Goal: Task Accomplishment & Management: Use online tool/utility

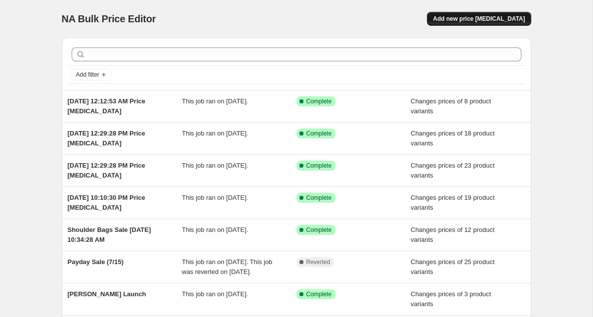
click at [477, 18] on span "Add new price [MEDICAL_DATA]" at bounding box center [479, 19] width 92 height 8
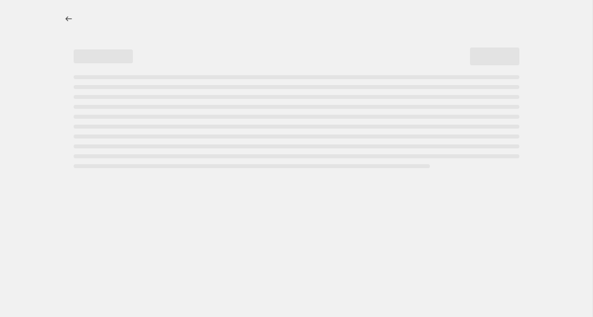
select select "percentage"
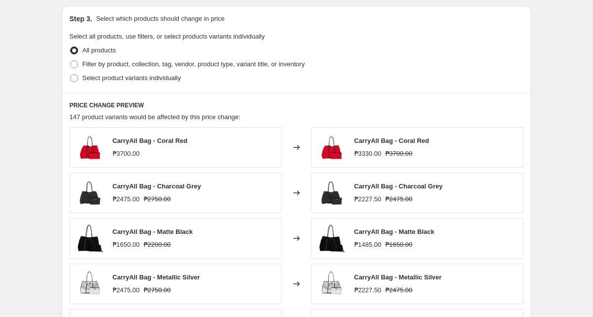
scroll to position [455, 0]
click at [156, 79] on span "Select product variants individually" at bounding box center [131, 78] width 98 height 7
click at [71, 75] on input "Select product variants individually" at bounding box center [70, 75] width 0 height 0
radio input "true"
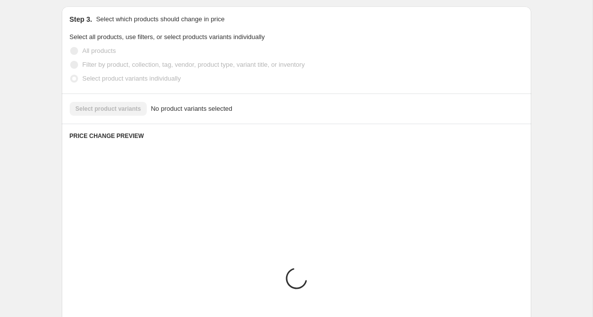
scroll to position [452, 0]
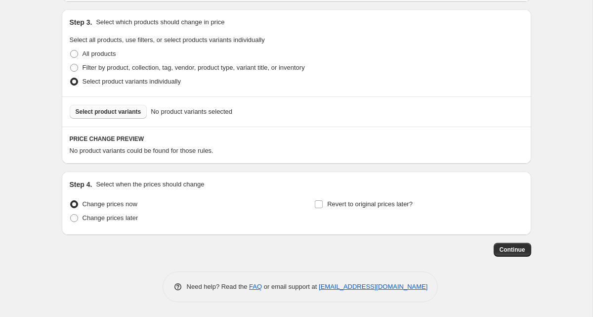
click at [130, 113] on span "Select product variants" at bounding box center [109, 112] width 66 height 8
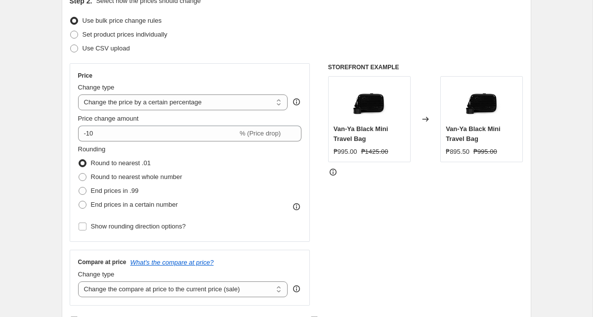
scroll to position [117, 0]
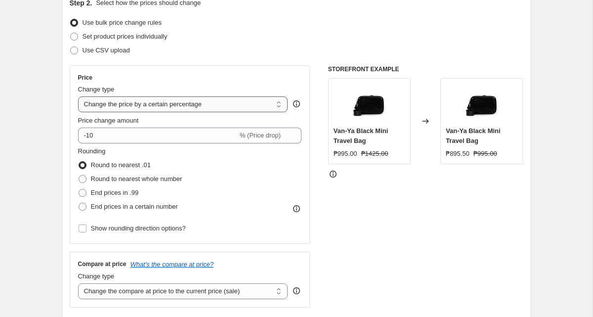
click at [201, 110] on select "Change the price to a certain amount Change the price by a certain amount Chang…" at bounding box center [183, 104] width 210 height 16
select select "to"
type input "80.00"
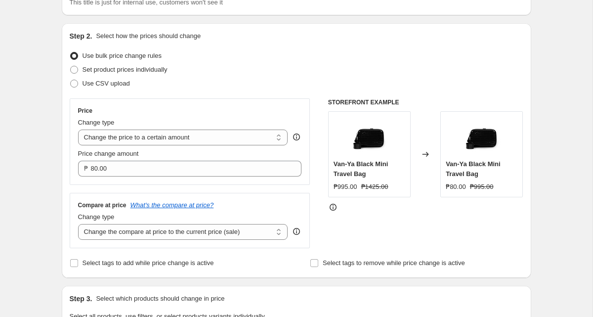
scroll to position [81, 0]
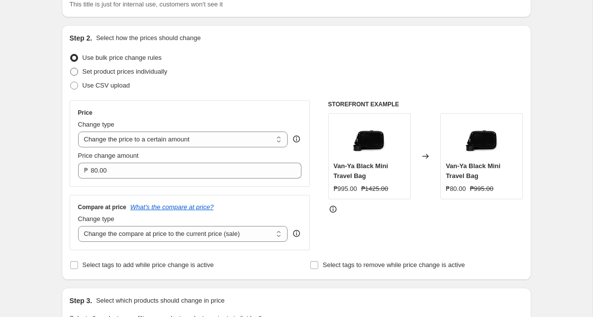
click at [154, 73] on span "Set product prices individually" at bounding box center [124, 71] width 85 height 7
click at [71, 68] on input "Set product prices individually" at bounding box center [70, 68] width 0 height 0
radio input "true"
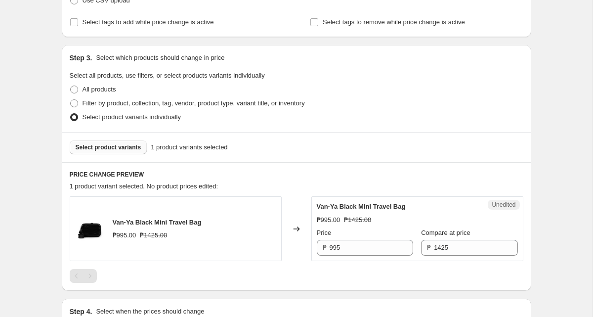
scroll to position [0, 0]
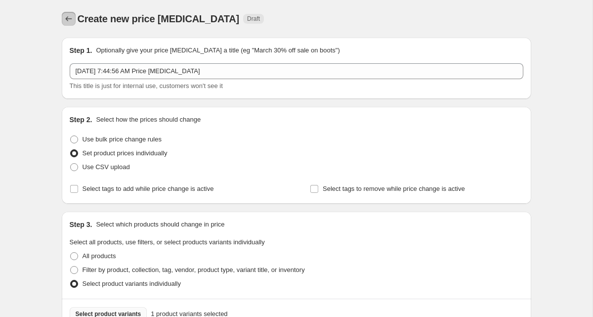
click at [71, 24] on button "Price change jobs" at bounding box center [69, 19] width 14 height 14
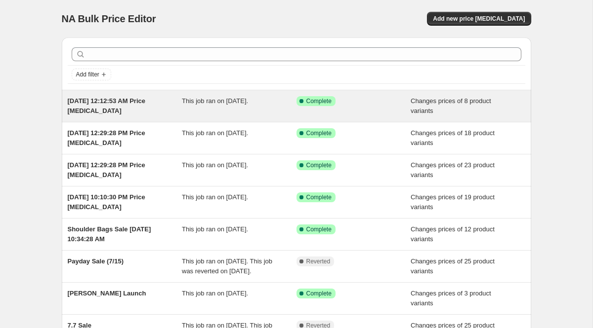
click at [413, 94] on div "[DATE] 12:12:53 AM Price [MEDICAL_DATA] This job ran on [DATE]. Success Complet…" at bounding box center [296, 106] width 469 height 32
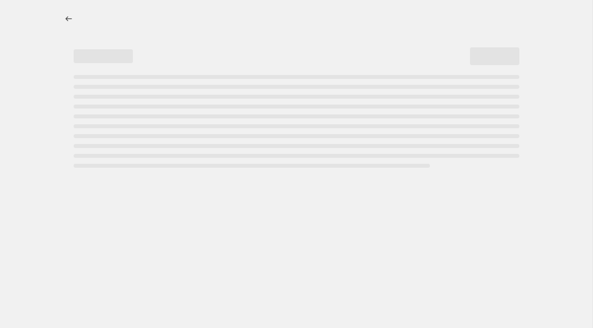
select select "product_status"
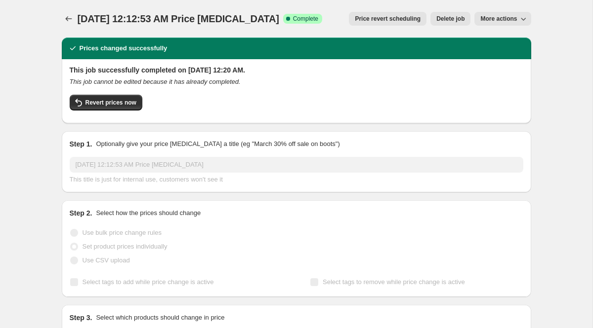
click at [506, 22] on span "More actions" at bounding box center [498, 19] width 37 height 8
click at [524, 37] on span "Copy to new job" at bounding box center [502, 39] width 46 height 7
select select "product_status"
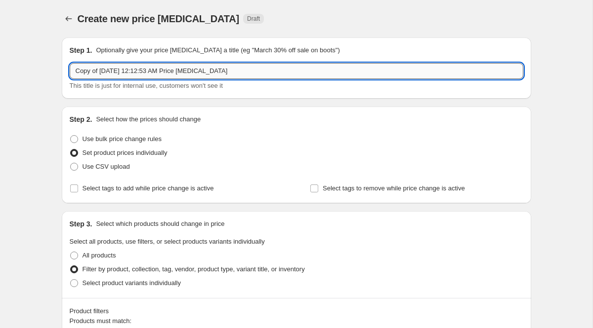
click at [180, 73] on input "Copy of Aug 9, 2025, 12:12:53 AM Price change job" at bounding box center [296, 71] width 453 height 16
click at [118, 70] on input "Copy of Aug 9, 2025, 12:12:53 AM Price change job" at bounding box center [296, 71] width 453 height 16
click at [102, 71] on input "Copy of Aug 15, 2025, 12:12:53 AM Price change job" at bounding box center [296, 71] width 453 height 16
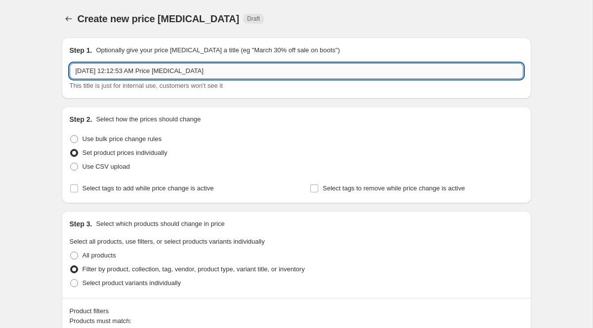
drag, startPoint x: 157, startPoint y: 74, endPoint x: 119, endPoint y: 71, distance: 38.7
click at [119, 71] on input "Aug 15, 2025, 12:12:53 AM Price change job" at bounding box center [296, 71] width 453 height 16
click at [120, 73] on input "Aug 15, 2025, Payday sale Price change job" at bounding box center [296, 71] width 453 height 16
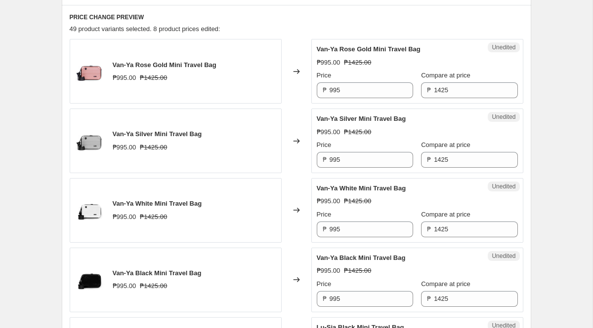
scroll to position [405, 0]
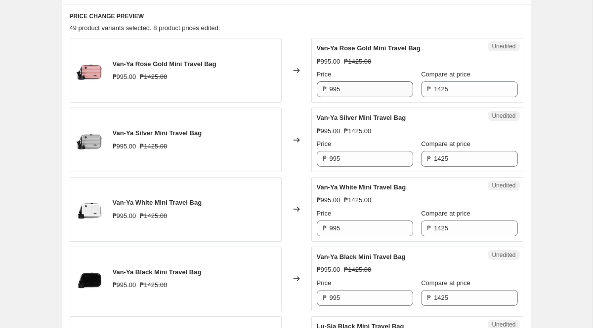
type input "Aug 15, 2025 Payday sale Price change job"
click at [349, 93] on input "995" at bounding box center [370, 89] width 83 height 16
type input "926"
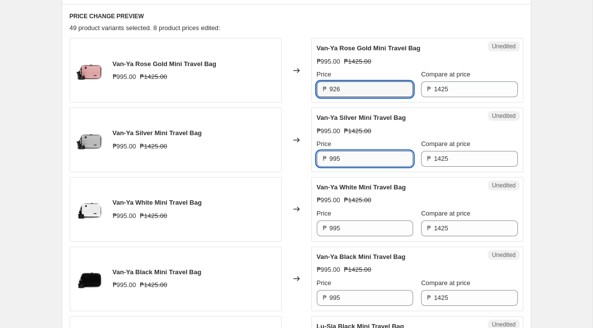
click at [337, 157] on input "995" at bounding box center [370, 159] width 83 height 16
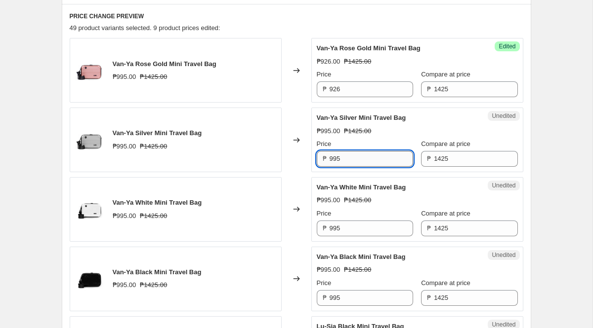
click at [337, 157] on input "995" at bounding box center [370, 159] width 83 height 16
type input "926"
click at [355, 226] on input "995" at bounding box center [370, 229] width 83 height 16
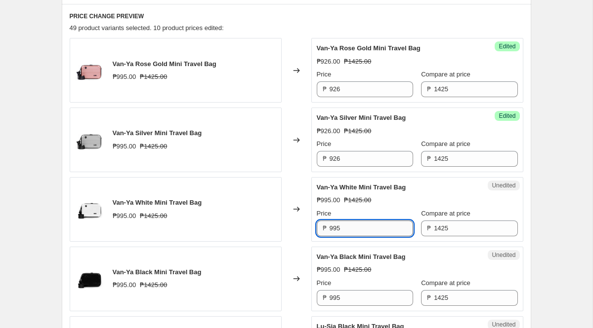
click at [355, 226] on input "995" at bounding box center [370, 229] width 83 height 16
type input "926"
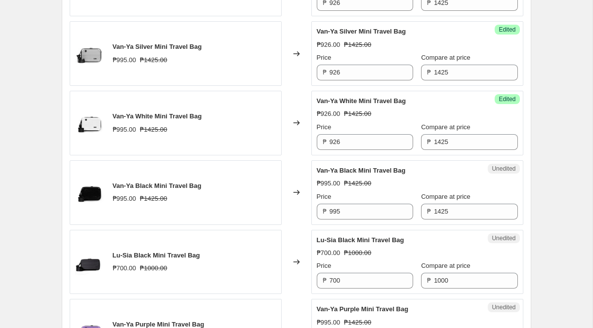
scroll to position [494, 0]
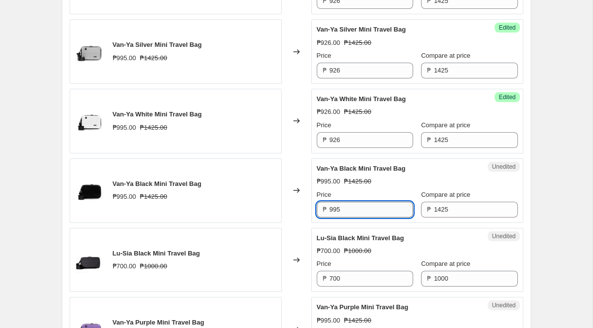
click at [378, 207] on input "995" at bounding box center [370, 210] width 83 height 16
type input "926"
click at [358, 272] on input "700" at bounding box center [370, 279] width 83 height 16
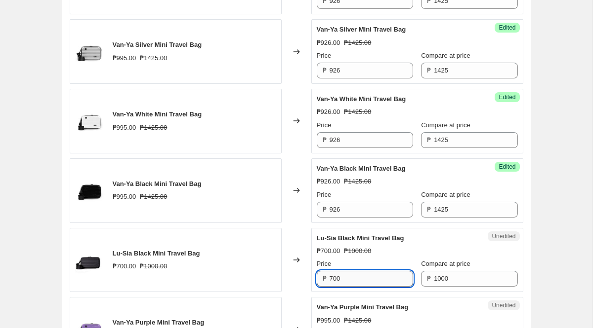
click at [358, 272] on input "700" at bounding box center [370, 279] width 83 height 16
type input "2"
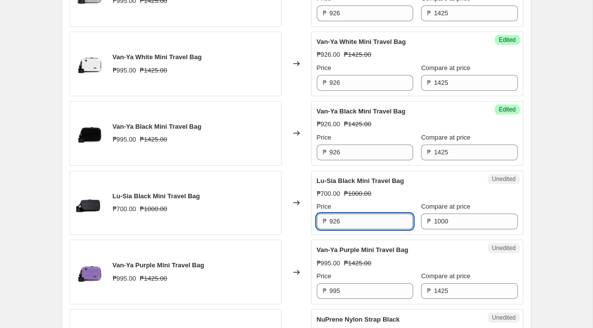
scroll to position [566, 0]
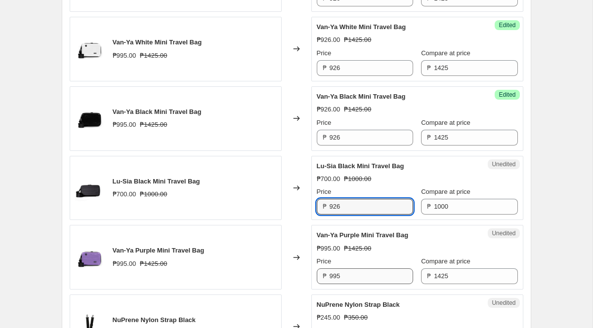
type input "926"
click at [348, 277] on input "995" at bounding box center [370, 277] width 83 height 16
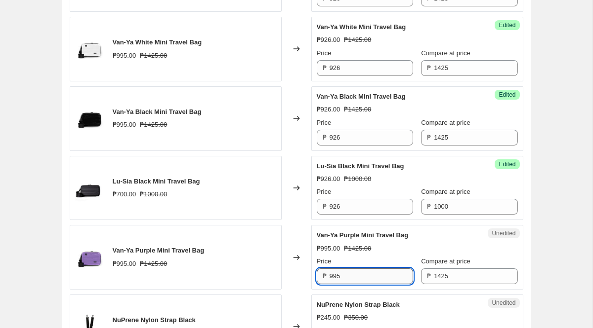
click at [348, 277] on input "995" at bounding box center [370, 277] width 83 height 16
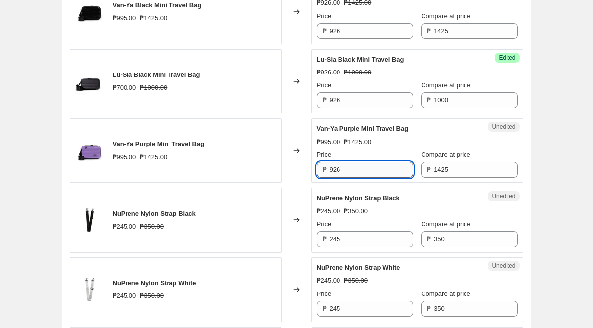
scroll to position [689, 0]
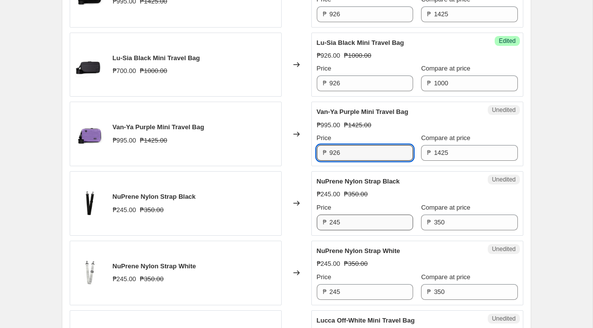
type input "926"
click at [354, 222] on input "245" at bounding box center [370, 223] width 83 height 16
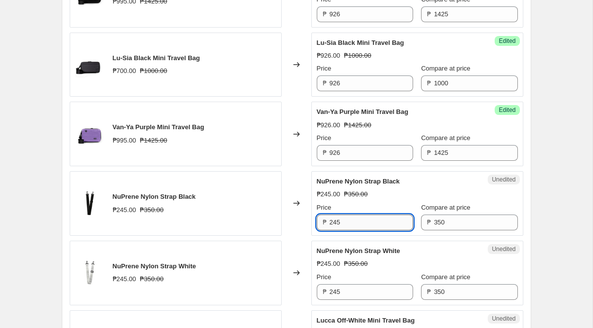
click at [354, 222] on input "245" at bounding box center [370, 223] width 83 height 16
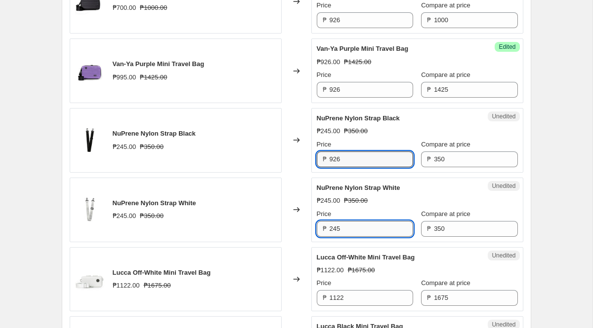
click at [353, 229] on div "NuPrene Nylon Strap White ₱245.00 ₱350.00 Price ₱ 245 Compare at price ₱ 350" at bounding box center [417, 210] width 201 height 54
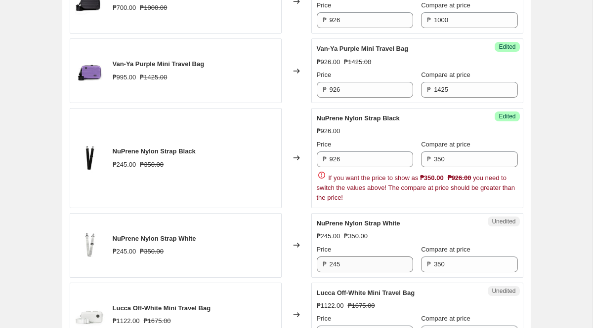
click at [353, 229] on div "NuPrene Nylon Strap White ₱245.00 ₱350.00 Price ₱ 245 Compare at price ₱ 350" at bounding box center [417, 246] width 201 height 54
click at [372, 260] on input "245" at bounding box center [370, 265] width 83 height 16
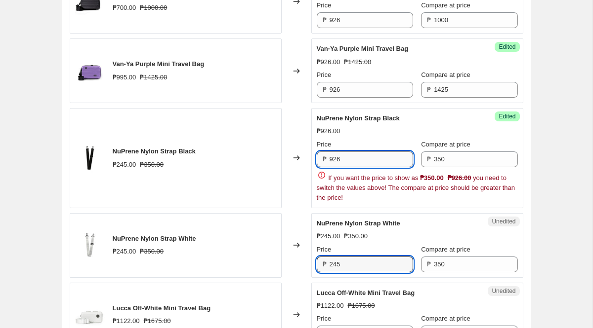
click at [387, 160] on input "926" at bounding box center [370, 160] width 83 height 16
type input "245"
click at [565, 155] on div "Create new price change job. This page is ready Create new price change job Dra…" at bounding box center [296, 271] width 592 height 2047
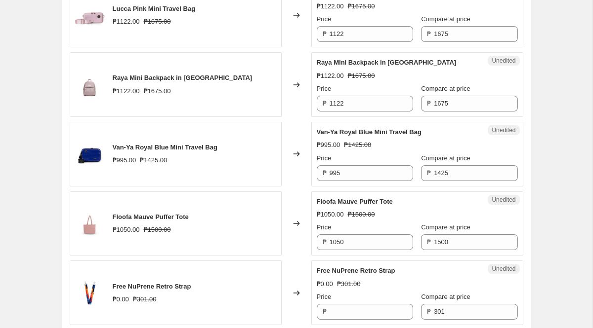
scroll to position [1437, 0]
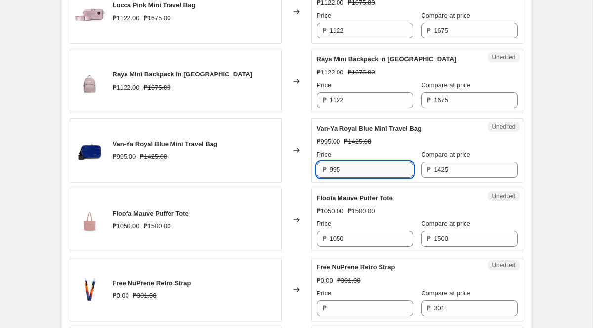
click at [360, 176] on input "995" at bounding box center [370, 170] width 83 height 16
type input "926"
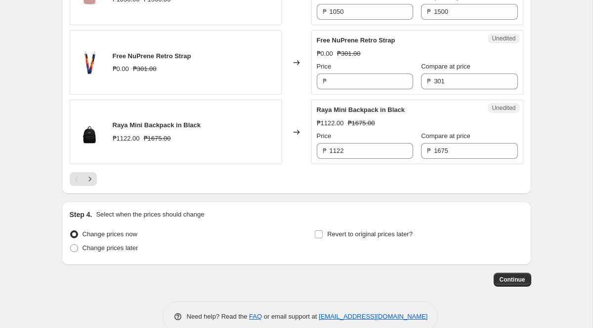
scroll to position [1671, 0]
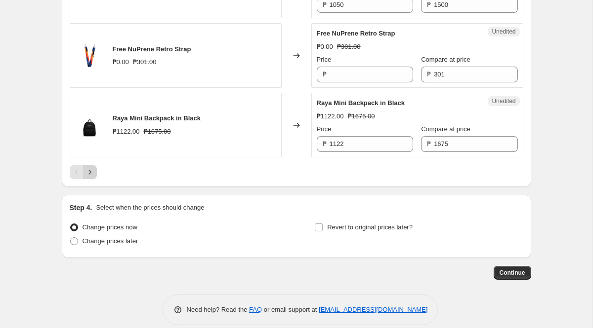
click at [91, 177] on button "Next" at bounding box center [90, 172] width 14 height 14
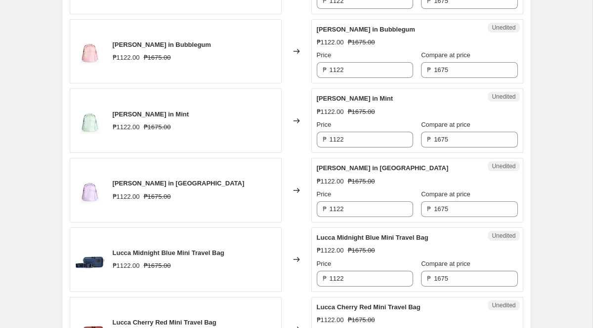
scroll to position [1313, 0]
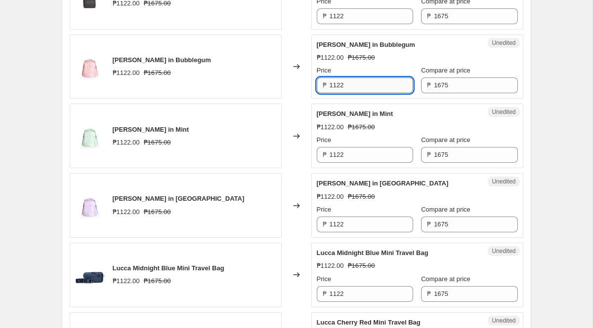
click at [353, 84] on input "1122" at bounding box center [370, 86] width 83 height 16
type input "1173"
click at [351, 157] on input "1122" at bounding box center [370, 155] width 83 height 16
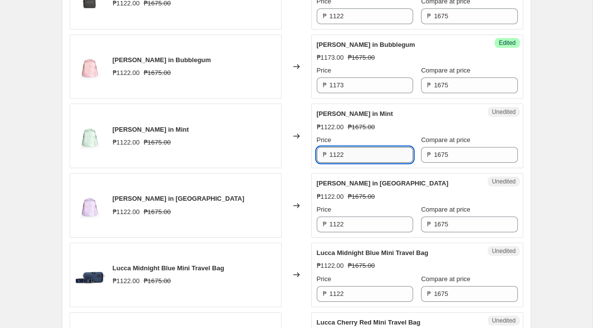
click at [351, 157] on input "1122" at bounding box center [370, 155] width 83 height 16
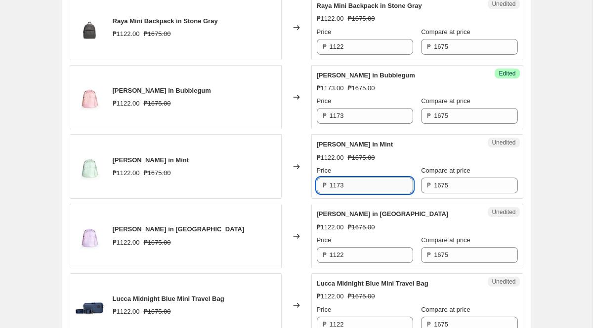
scroll to position [1281, 0]
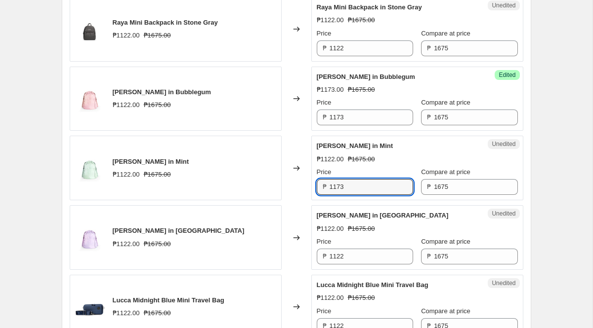
type input "1173"
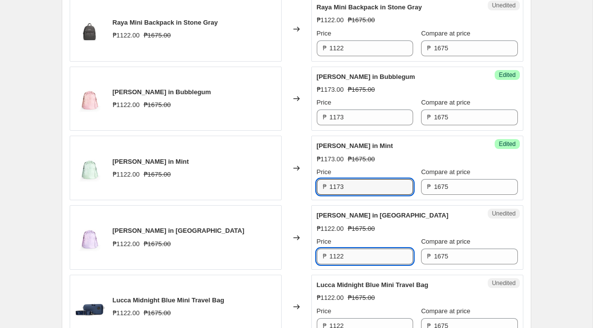
click at [357, 260] on input "1122" at bounding box center [370, 257] width 83 height 16
type input "1173"
click at [280, 187] on div "Emma Backpack in Mint ₱1122.00 ₱1675.00" at bounding box center [176, 168] width 212 height 65
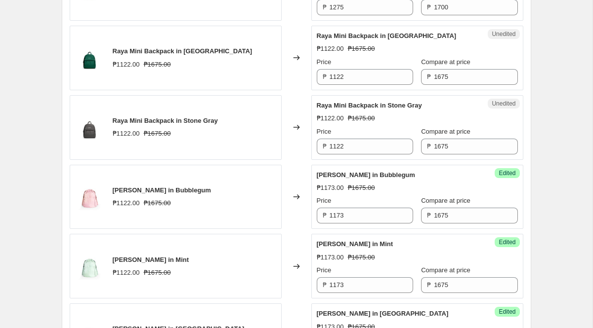
scroll to position [1181, 0]
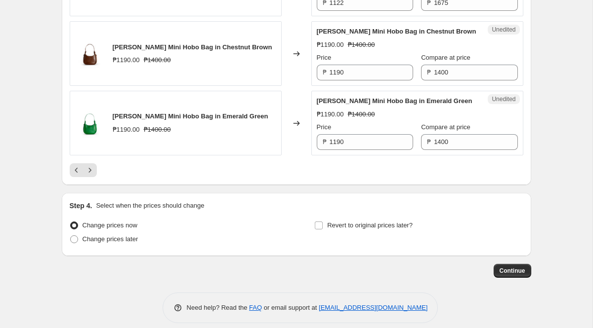
scroll to position [1672, 0]
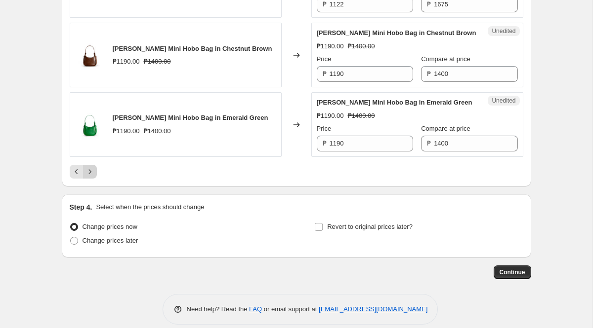
click at [88, 173] on icon "Next" at bounding box center [90, 172] width 10 height 10
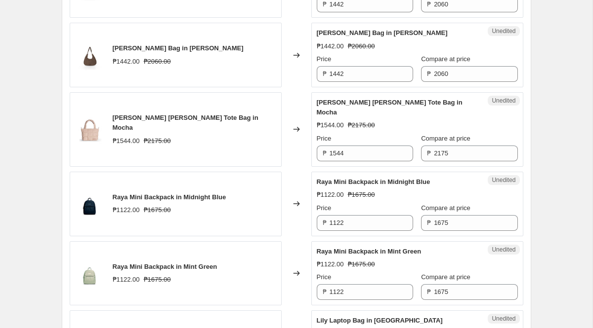
scroll to position [493, 0]
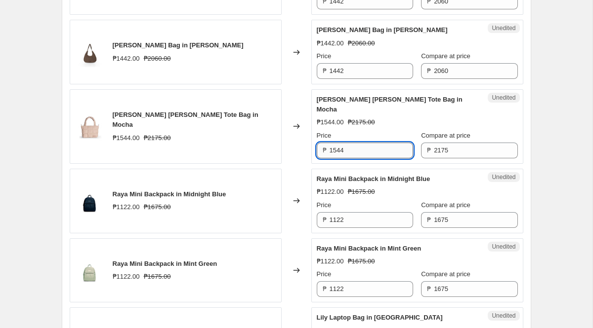
click at [367, 143] on input "1544" at bounding box center [370, 151] width 83 height 16
type input "1631"
click at [524, 125] on div "PRICE CHANGE PREVIEW 49 product variants selected. 18 product prices edited: Ev…" at bounding box center [296, 263] width 469 height 694
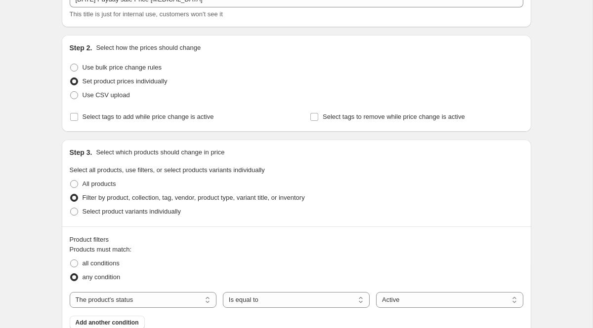
scroll to position [0, 0]
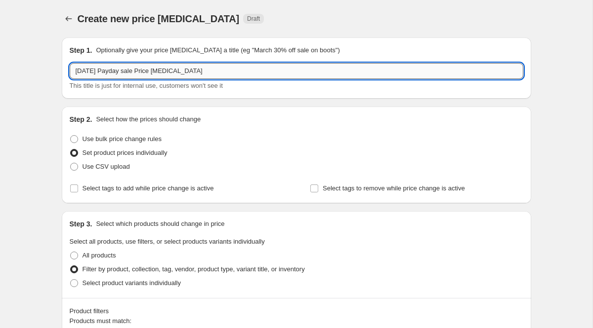
click at [160, 70] on input "Aug 15, 2025 Payday sale Price change job" at bounding box center [296, 71] width 453 height 16
click at [204, 74] on input "Aug 15, 2025 Payday sale Price change job" at bounding box center [296, 71] width 453 height 16
type input "Aug 15, 2025 Payday sale Price change"
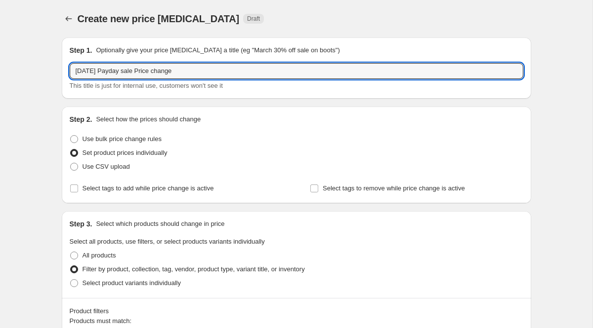
click at [272, 26] on div "Create new price change job. This page is ready Create new price change job Dra…" at bounding box center [296, 19] width 469 height 38
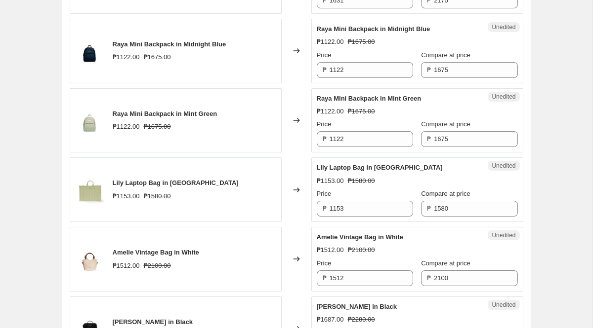
scroll to position [683, 0]
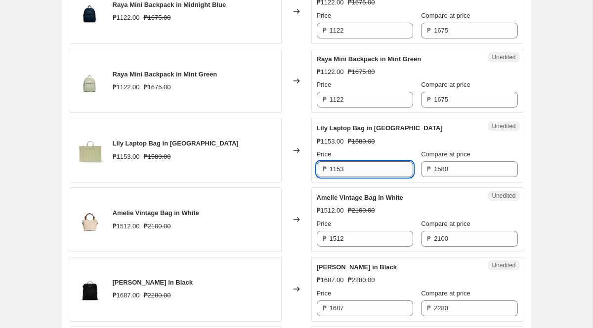
click at [344, 161] on input "1153" at bounding box center [370, 169] width 83 height 16
type input "1185"
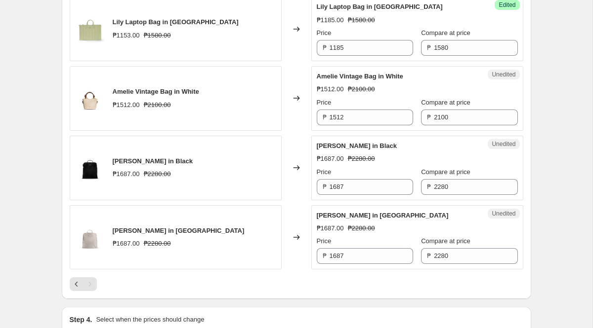
scroll to position [805, 0]
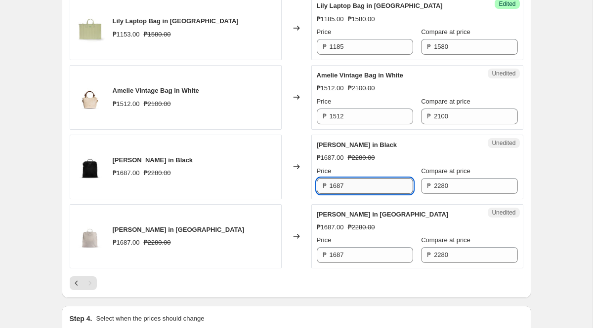
click at [344, 178] on input "1687" at bounding box center [370, 186] width 83 height 16
type input "1710"
click at [349, 247] on input "1687" at bounding box center [370, 255] width 83 height 16
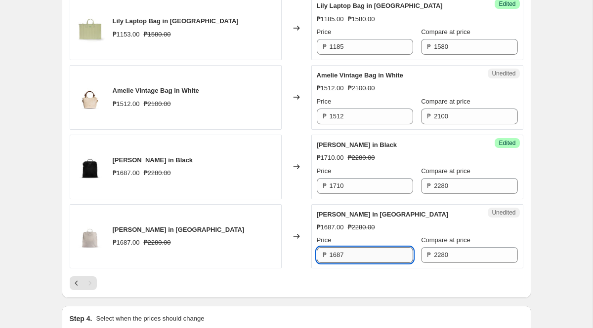
paste input "710"
type input "1710"
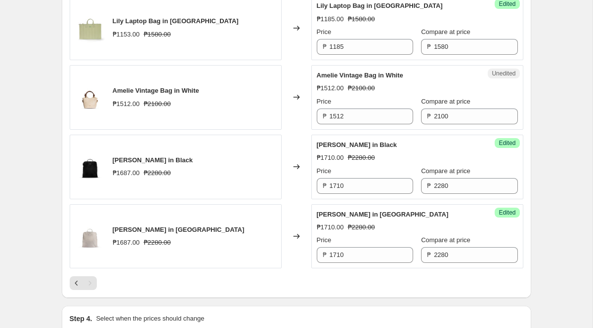
click at [136, 277] on div at bounding box center [296, 284] width 453 height 14
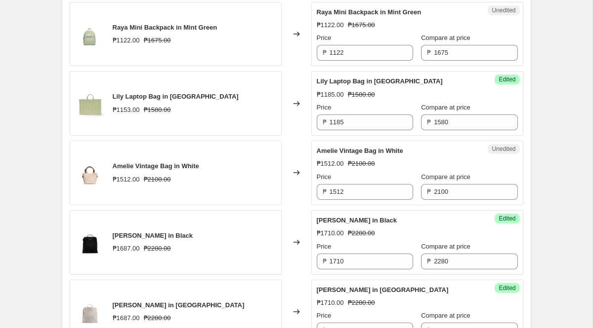
scroll to position [918, 0]
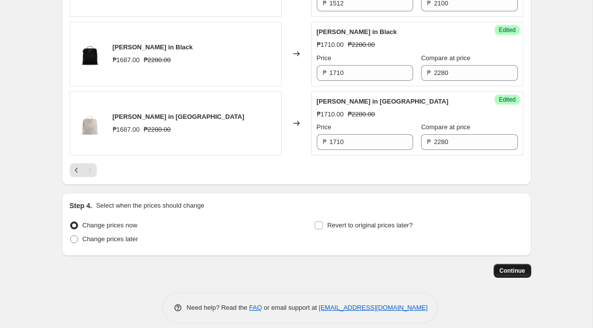
click at [512, 267] on span "Continue" at bounding box center [512, 271] width 26 height 8
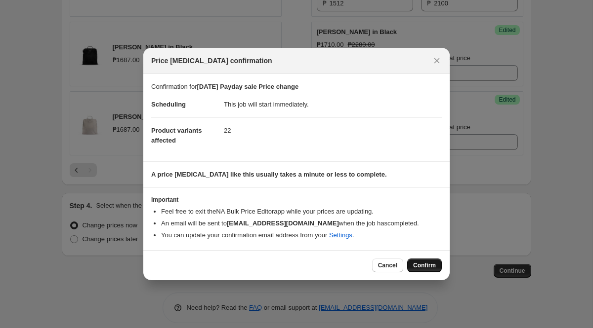
click at [433, 264] on span "Confirm" at bounding box center [424, 266] width 23 height 8
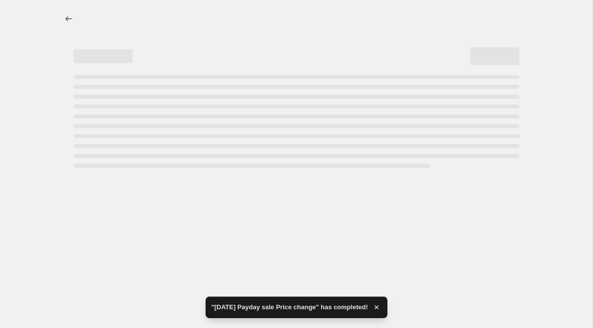
select select "product_status"
